Goal: Check status: Check status

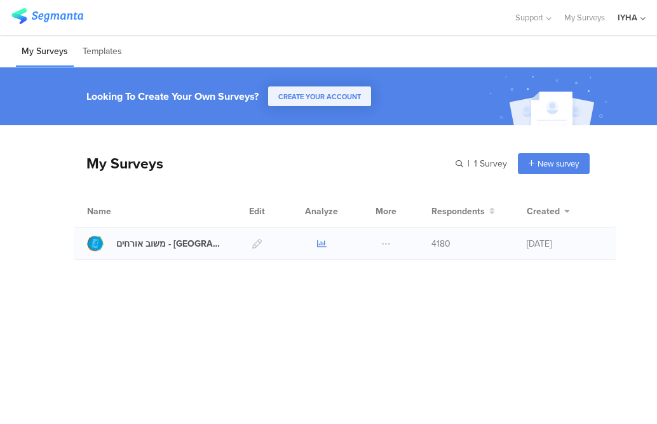
click at [319, 245] on icon at bounding box center [322, 244] width 10 height 10
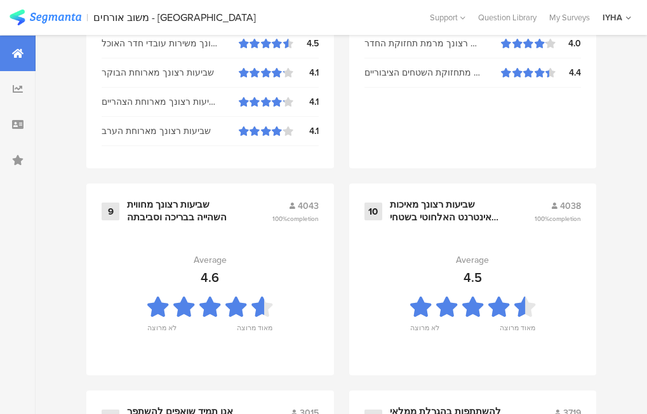
scroll to position [1475, 0]
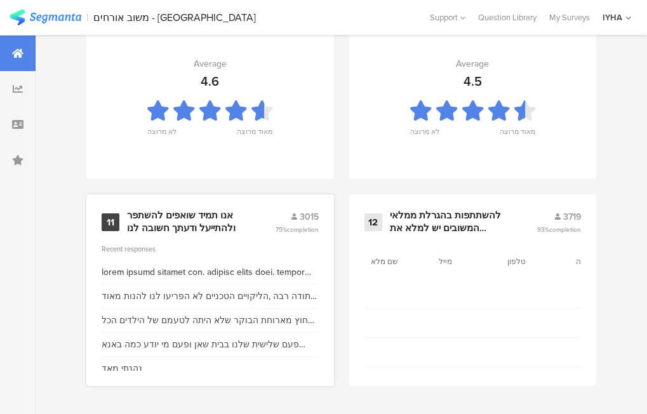
click at [199, 216] on div "אנו תמיד שואפים להשתפר ולהתייעל ודעתך חשובה לנו" at bounding box center [186, 222] width 118 height 25
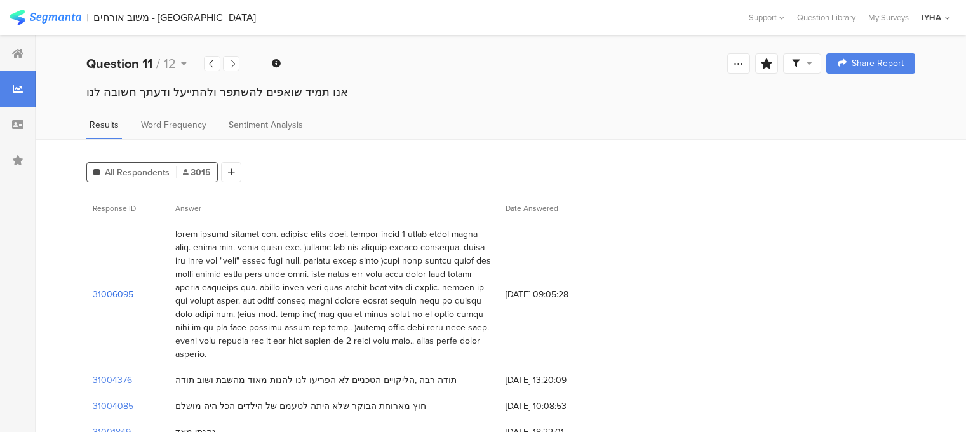
click at [119, 297] on section "31006095" at bounding box center [113, 294] width 41 height 13
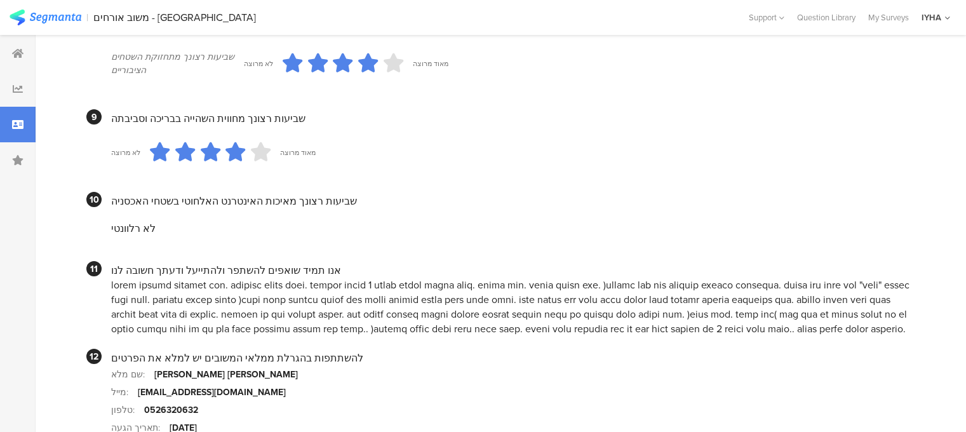
scroll to position [1228, 0]
